Goal: Navigation & Orientation: Understand site structure

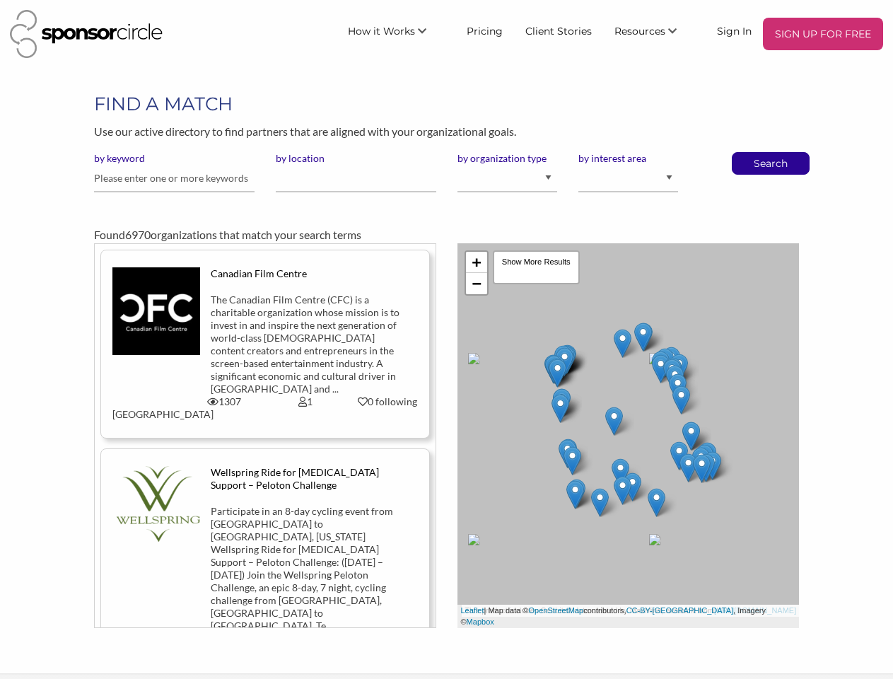
click at [447, 339] on div "+ − Leaflet | Map data © OpenStreetMap contributors, CC-BY-SA , Imagery © Mapbo…" at bounding box center [628, 435] width 363 height 385
click at [399, 30] on span "How it Works" at bounding box center [381, 31] width 67 height 13
click at [654, 30] on span "Resources" at bounding box center [639, 31] width 51 height 13
click at [628, 435] on div "+ − Leaflet | Map data © OpenStreetMap contributors, CC-BY-SA , Imagery © Mapbo…" at bounding box center [628, 435] width 342 height 385
click at [476, 262] on link "+" at bounding box center [476, 262] width 21 height 21
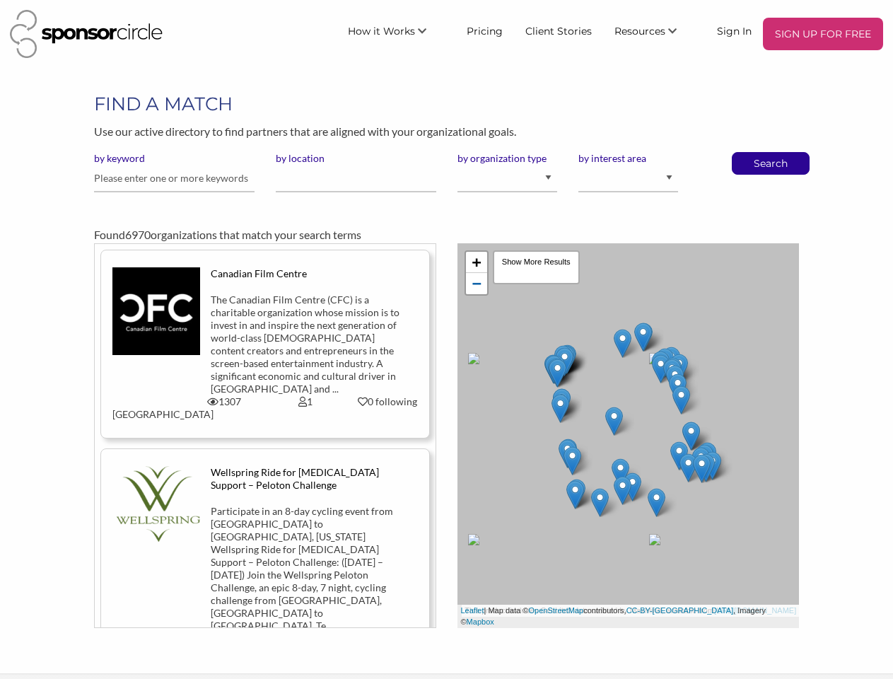
click at [476, 283] on link "−" at bounding box center [476, 283] width 21 height 21
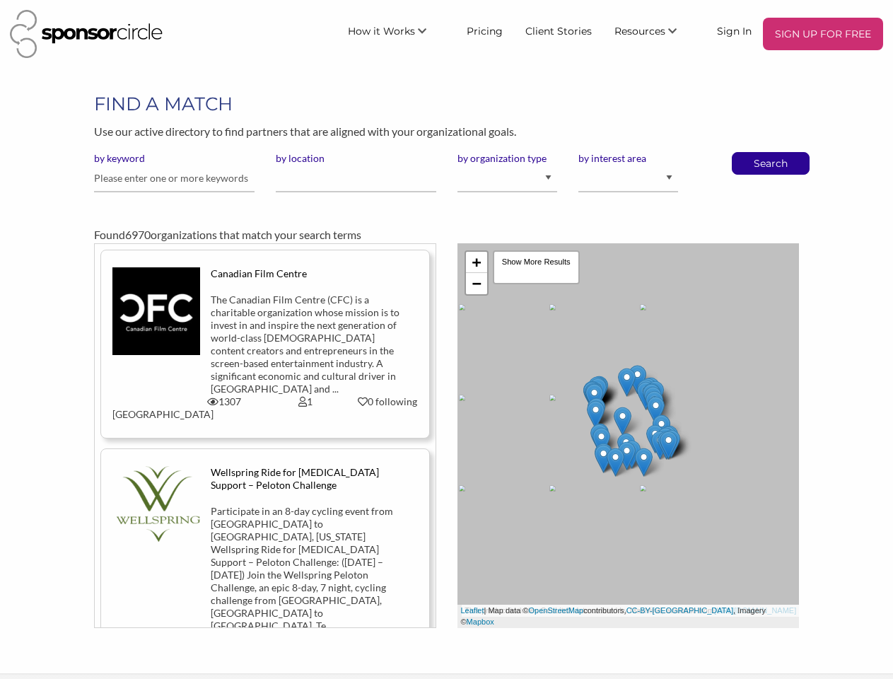
click at [655, 621] on div "Leaflet | Map data © OpenStreetMap contributors, CC-BY-SA , Imagery © Mapbox" at bounding box center [628, 615] width 342 height 23
click at [536, 267] on div "Show More Results" at bounding box center [536, 267] width 87 height 34
